Goal: Leave review/rating

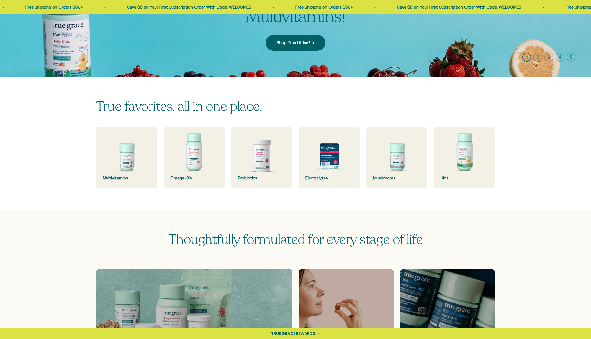
scroll to position [93, 0]
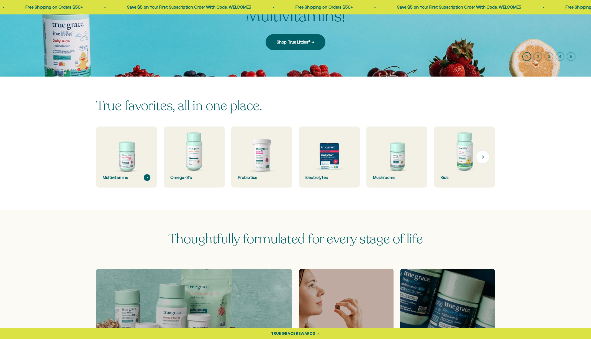
click at [125, 164] on img at bounding box center [126, 157] width 65 height 65
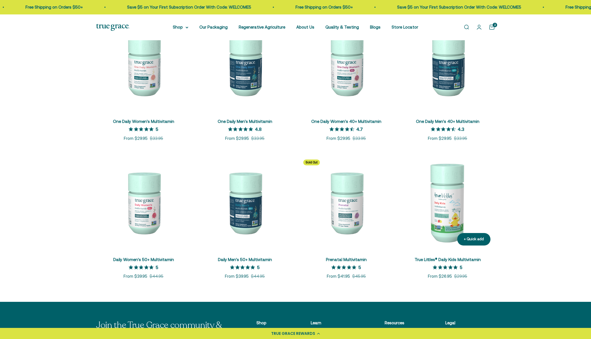
scroll to position [135, 0]
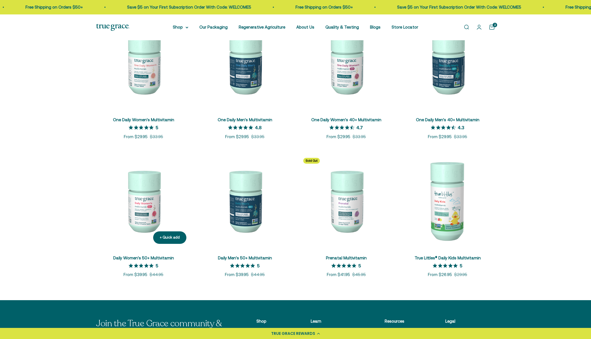
click at [149, 203] on img at bounding box center [143, 200] width 95 height 95
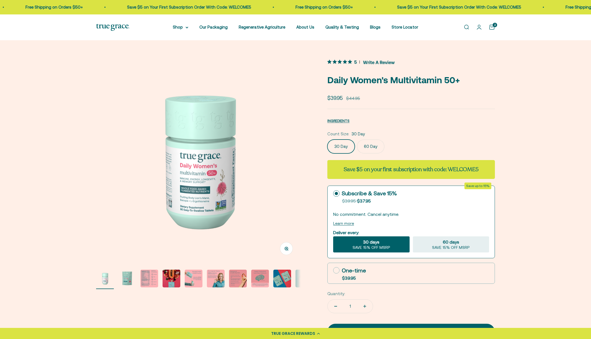
click at [373, 63] on span "Write A Review" at bounding box center [379, 62] width 32 height 8
